Goal: Find specific page/section

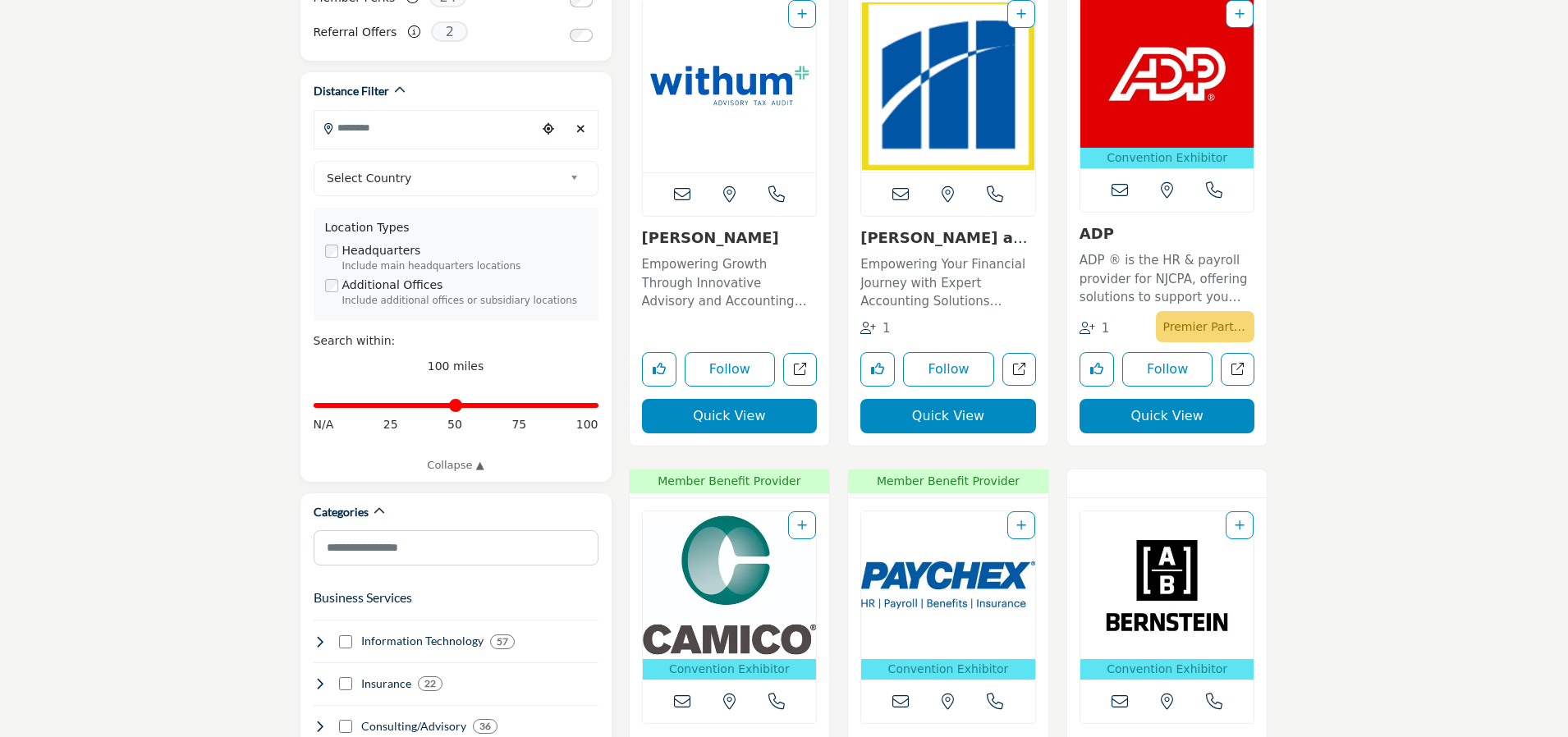
scroll to position [339, 0]
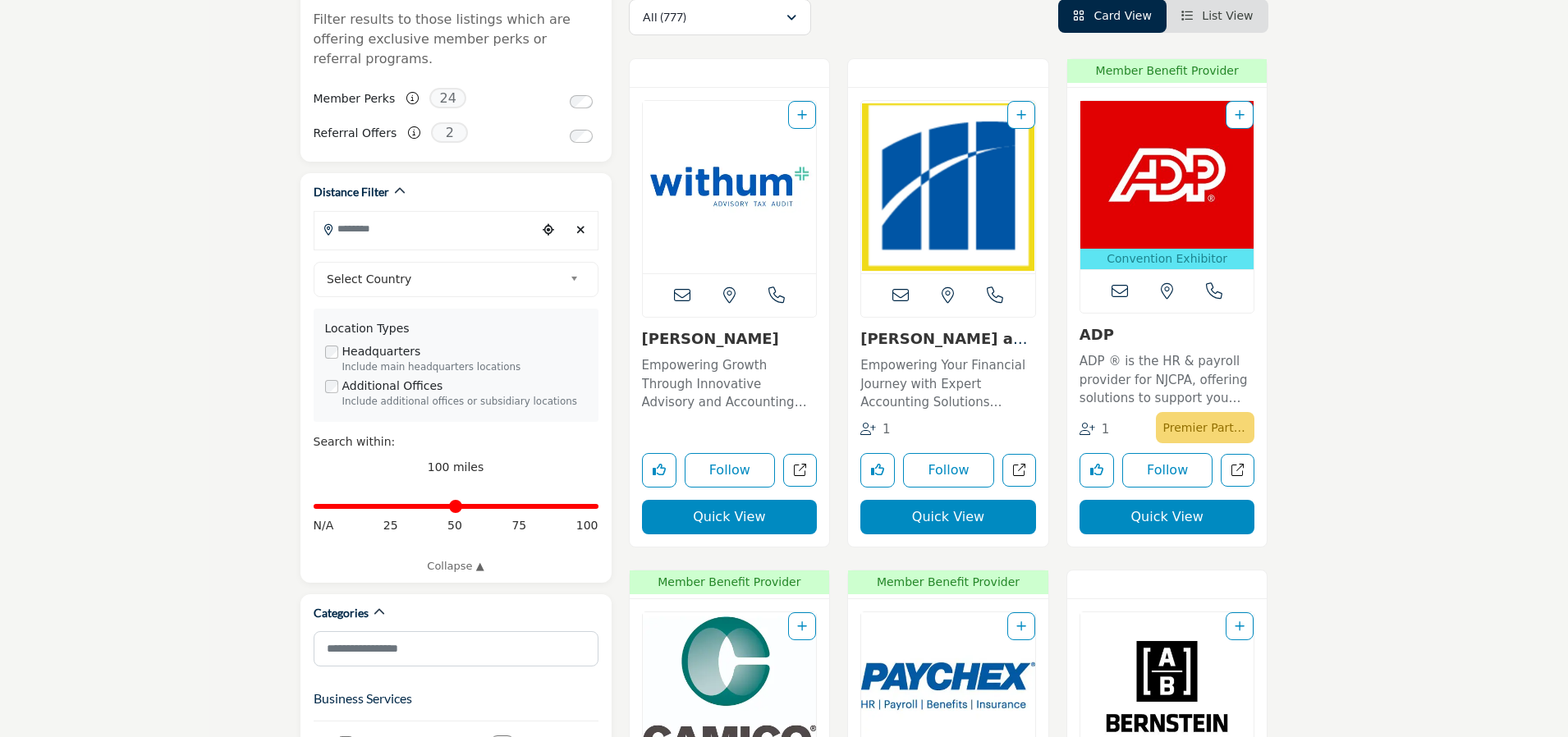
click at [945, 343] on link "[PERSON_NAME] and Company, ..." at bounding box center [946, 348] width 174 height 35
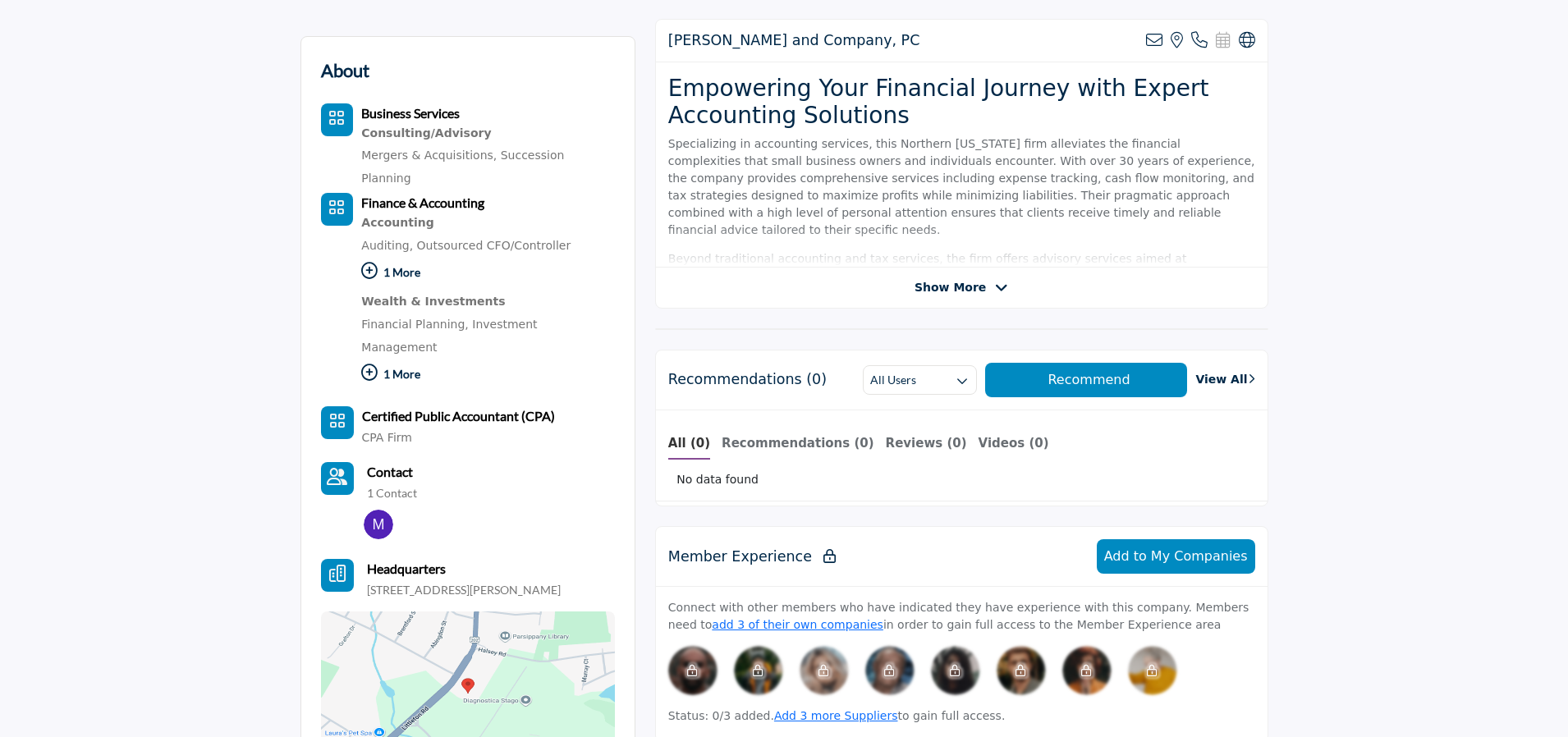
scroll to position [437, 0]
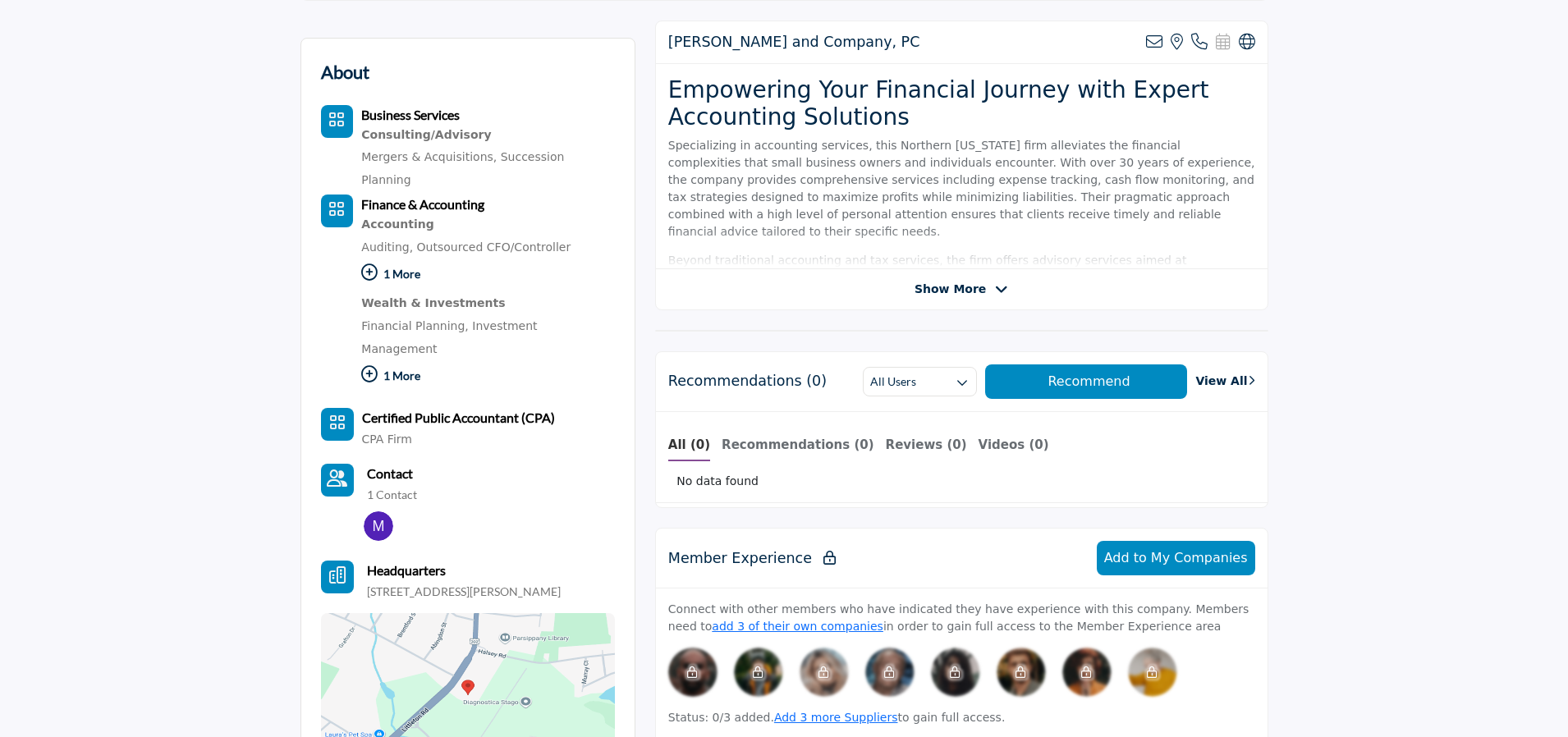
click at [999, 284] on icon at bounding box center [1002, 290] width 13 height 15
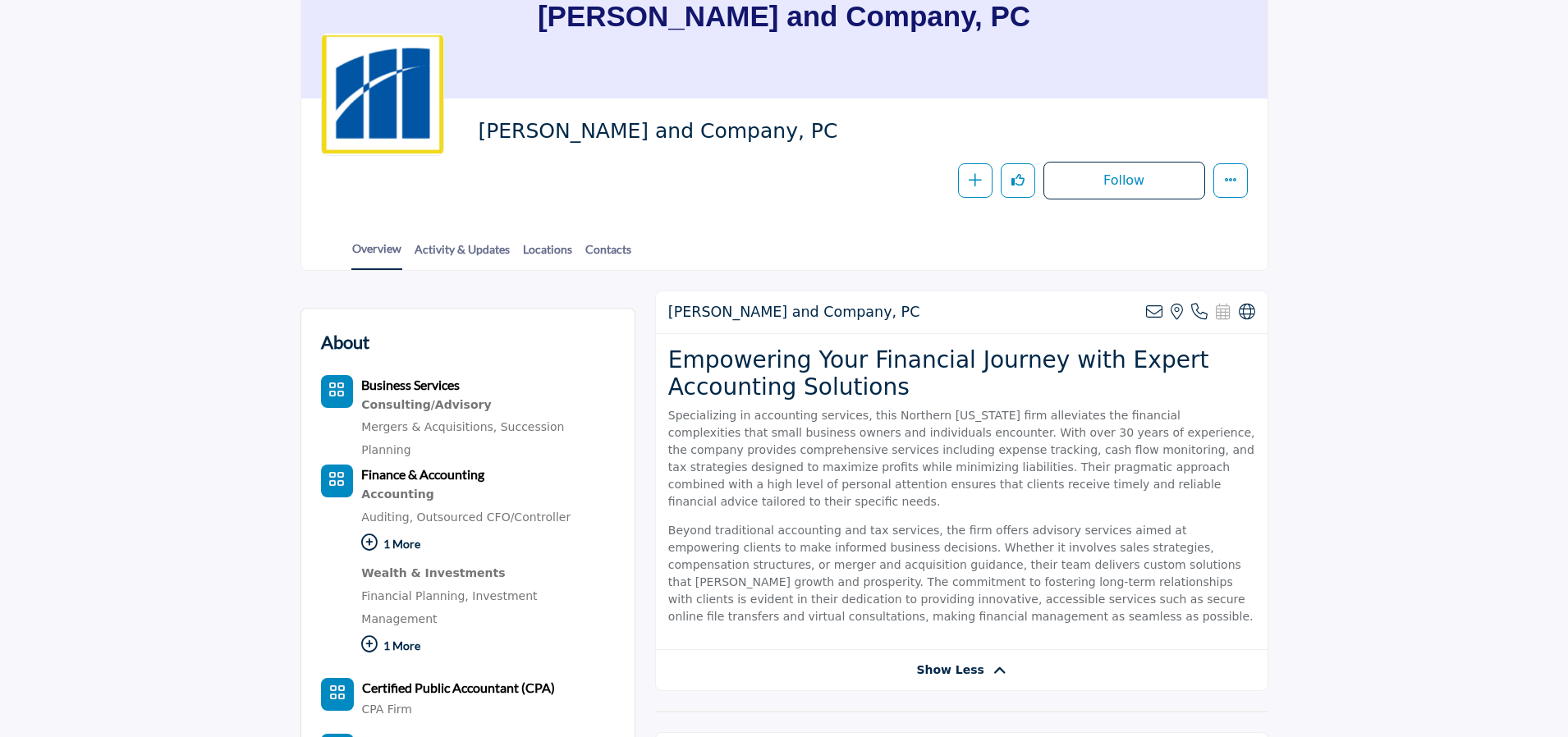
scroll to position [0, 0]
